Goal: Information Seeking & Learning: Understand process/instructions

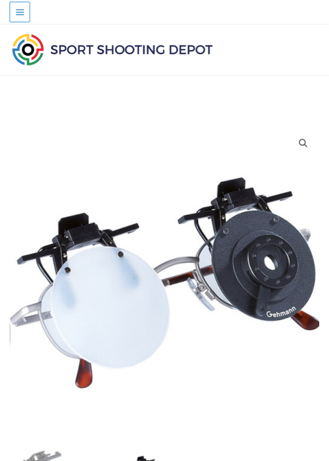
click at [18, 11] on icon "Main menu toggle" at bounding box center [20, 12] width 10 height 10
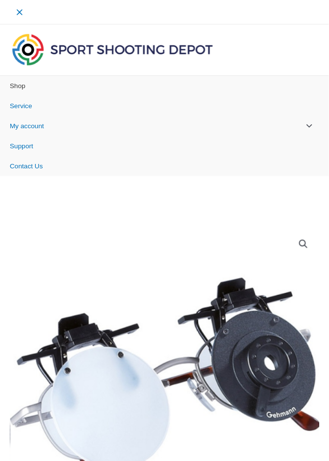
click at [20, 79] on link "Shop" at bounding box center [164, 86] width 329 height 20
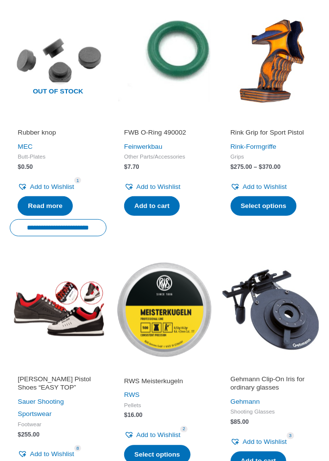
scroll to position [845, 0]
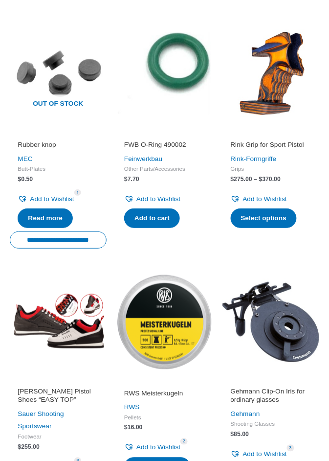
click at [11, 415] on div "SAUER Pistol Shoes “EASY TOP” Sauer Shooting Sportswear Footwear $ 255.00 Add t…" at bounding box center [58, 438] width 97 height 124
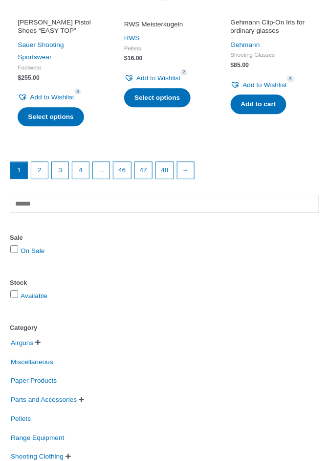
scroll to position [1234, 0]
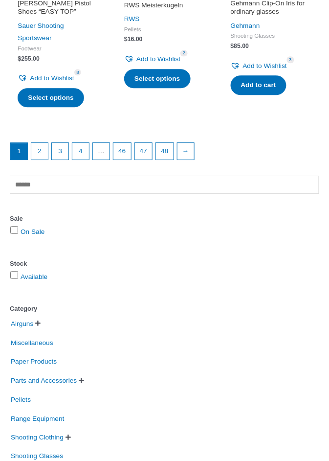
click at [78, 274] on form "Available" at bounding box center [165, 276] width 310 height 13
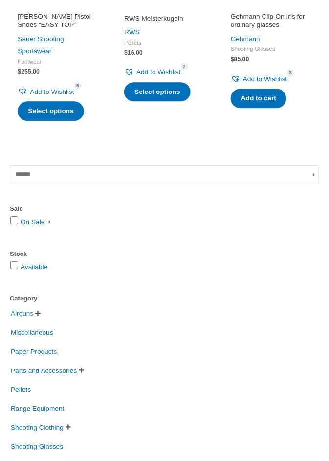
scroll to position [1198, 0]
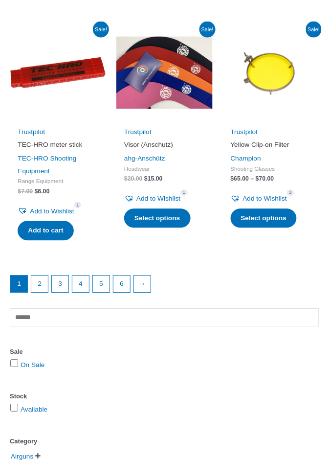
scroll to position [1123, 0]
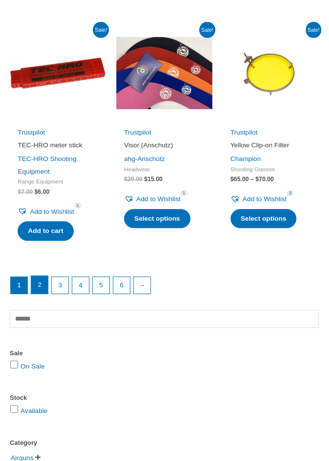
click at [37, 288] on link "2" at bounding box center [39, 285] width 17 height 18
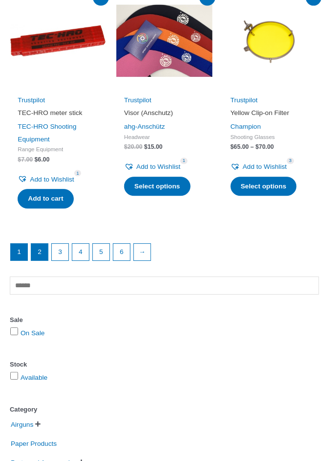
scroll to position [1154, 0]
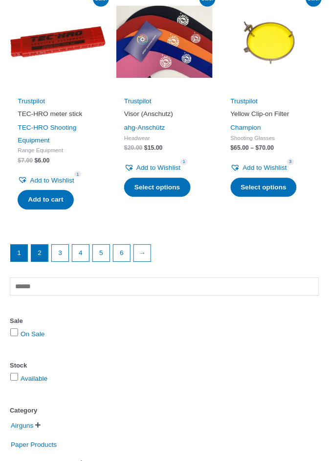
scroll to position [1198, 0]
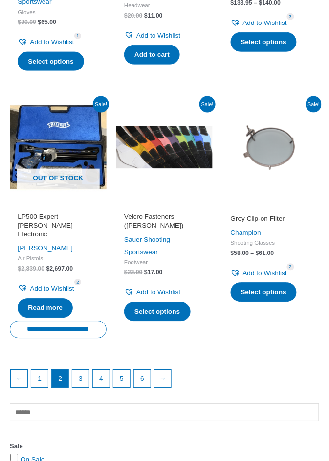
scroll to position [1086, 0]
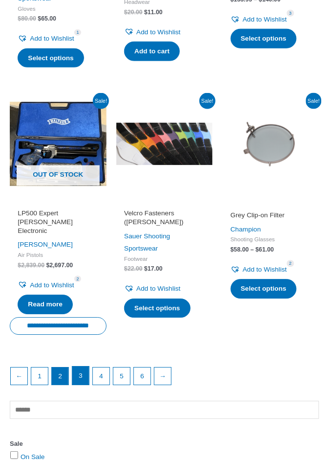
click at [80, 367] on link "3" at bounding box center [80, 376] width 17 height 18
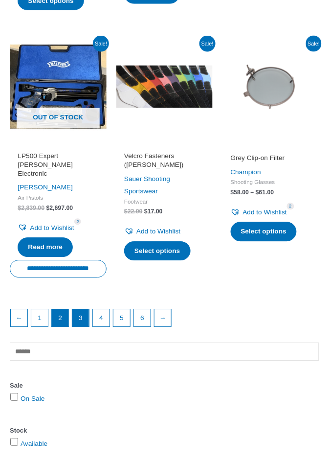
scroll to position [1148, 0]
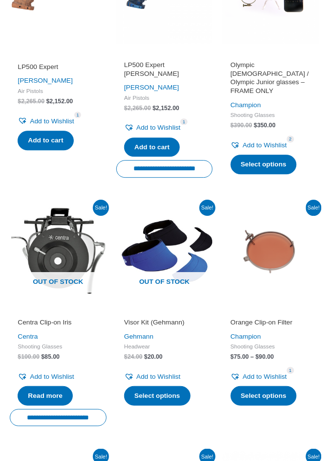
scroll to position [225, 0]
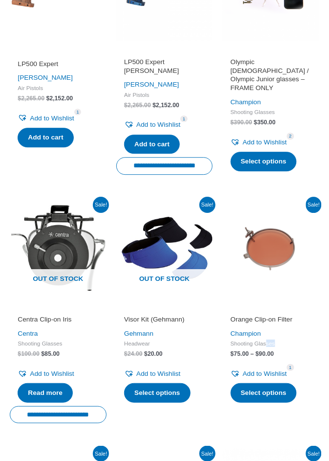
click at [299, 281] on img at bounding box center [270, 248] width 97 height 97
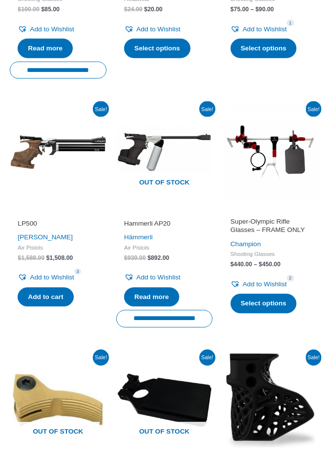
scroll to position [569, 0]
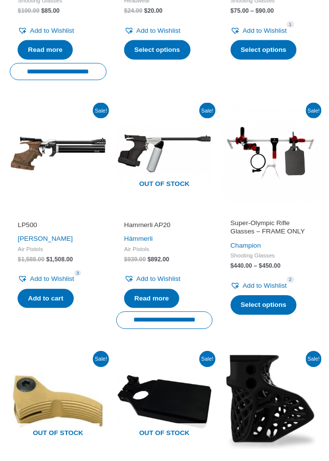
click at [258, 219] on h2 "Super-Olympic Rifle Glasses – FRAME ONLY" at bounding box center [271, 228] width 81 height 18
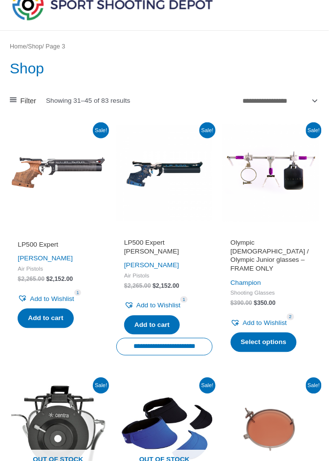
scroll to position [45, 0]
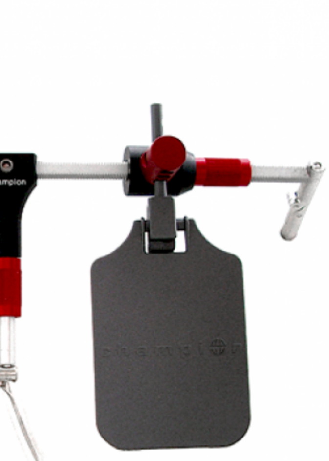
scroll to position [1, 0]
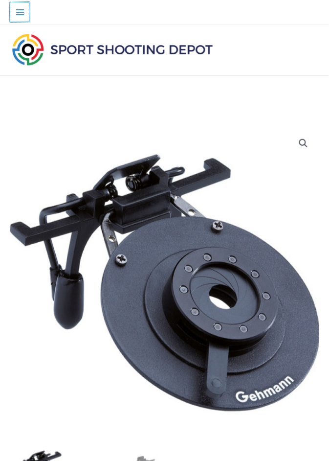
click at [18, 12] on icon "Main menu toggle" at bounding box center [20, 12] width 10 height 10
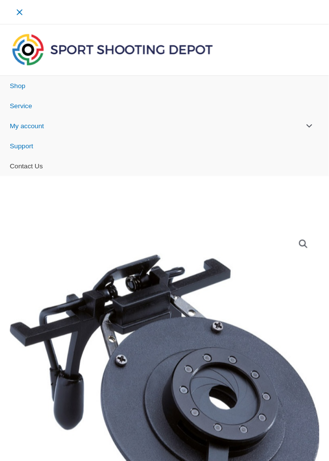
click at [21, 170] on link "Contact Us" at bounding box center [164, 166] width 329 height 20
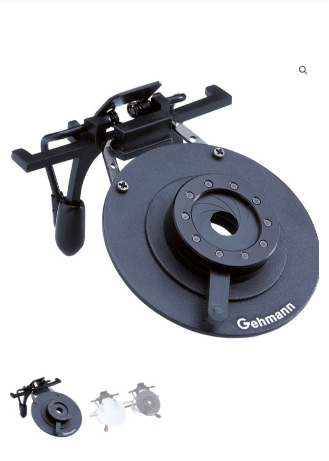
scroll to position [172, 0]
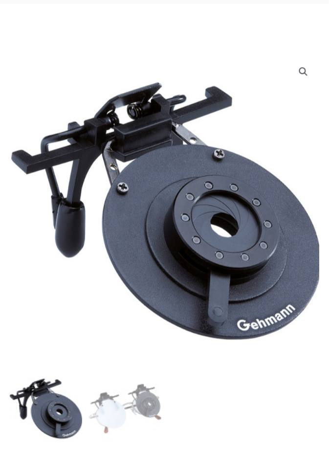
click at [11, 182] on img at bounding box center [166, 211] width 310 height 310
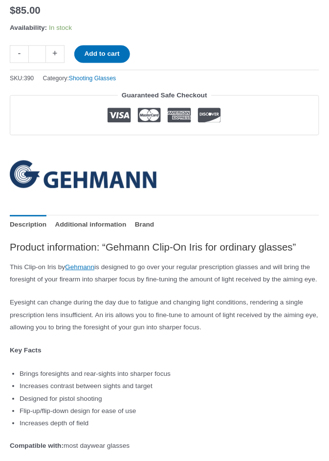
scroll to position [686, 0]
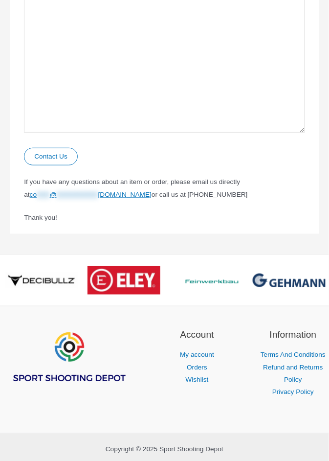
scroll to position [464, 0]
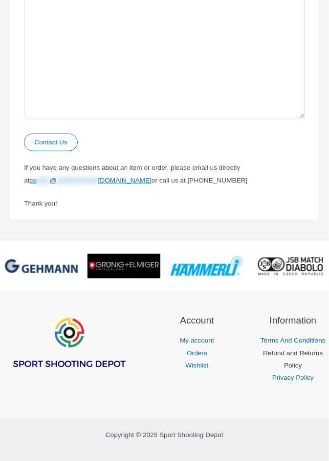
click at [277, 356] on link "Refund and Returns Policy" at bounding box center [294, 360] width 60 height 20
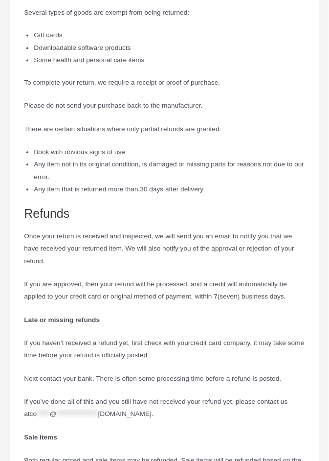
scroll to position [203, 0]
